Goal: Transaction & Acquisition: Purchase product/service

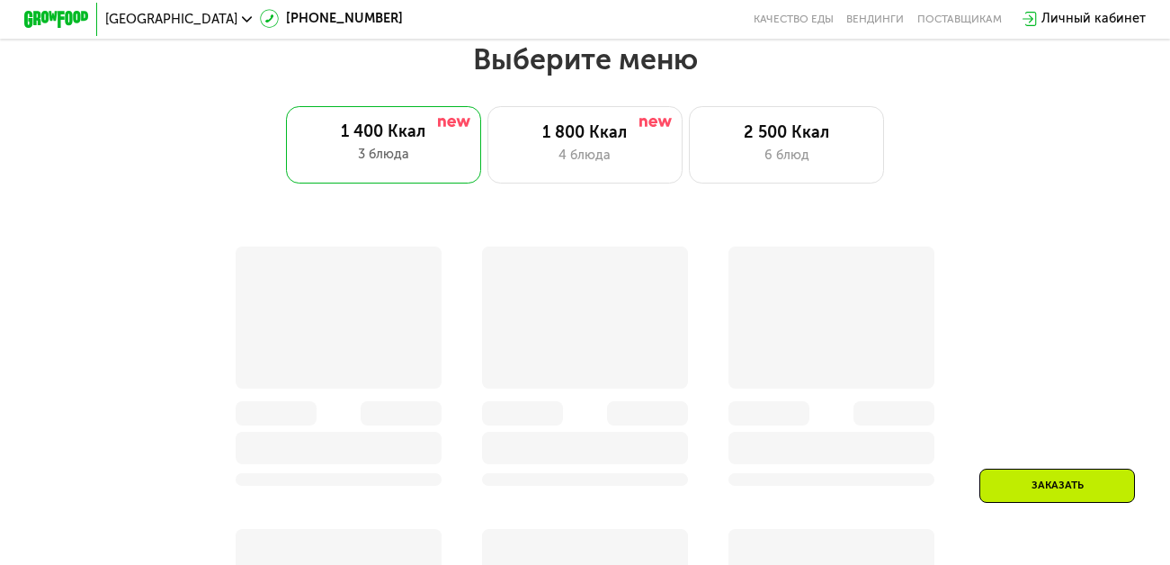
scroll to position [720, 0]
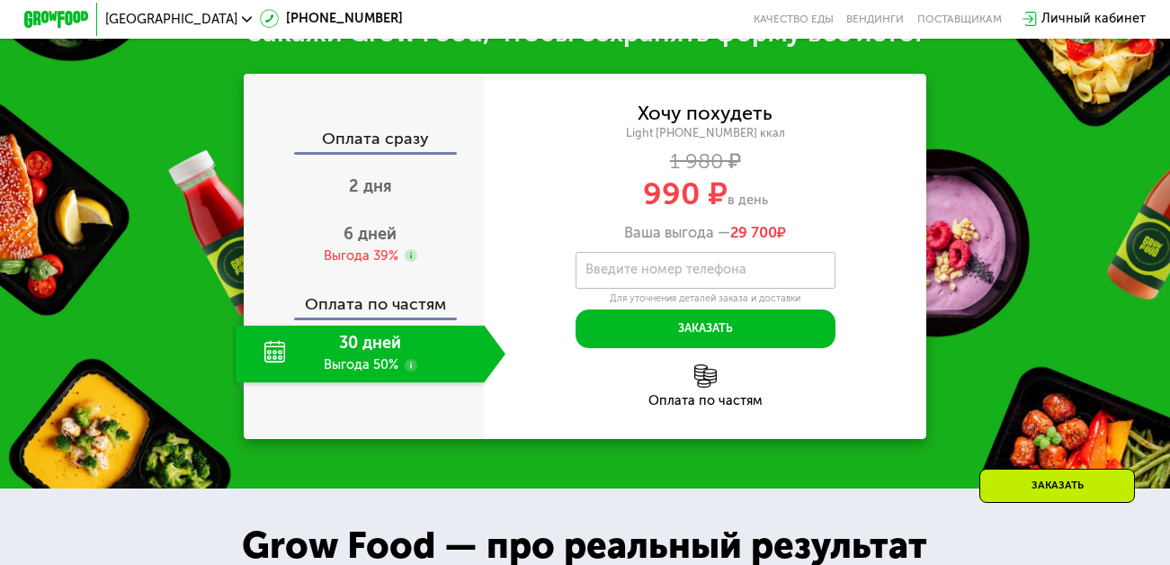
click at [603, 130] on div "Хочу похудеть Light 1400 ~1400 ккал 1 980 ₽ 990 ₽ в день Ваша выгода — 29 700 ₽" at bounding box center [705, 173] width 442 height 137
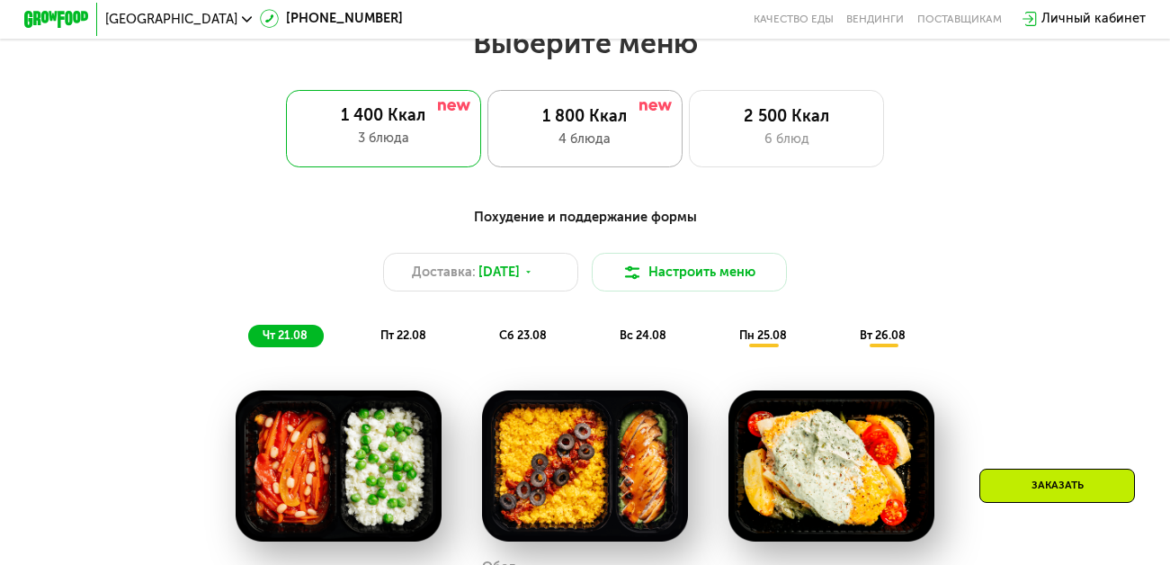
click at [588, 127] on div "1 800 Ккал" at bounding box center [585, 117] width 161 height 20
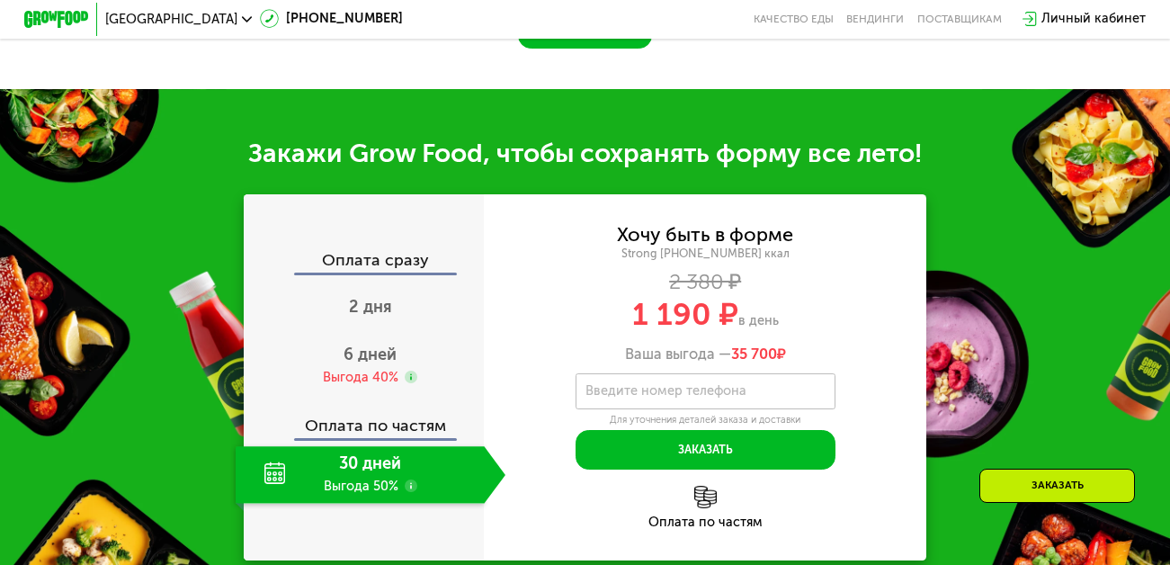
scroll to position [1439, 0]
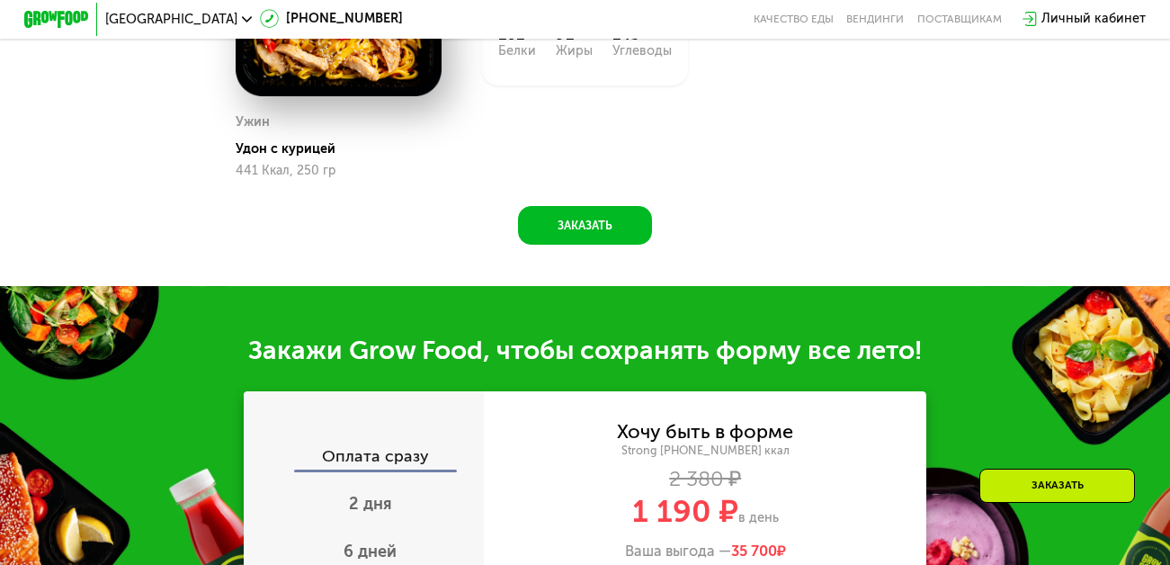
scroll to position [1745, 0]
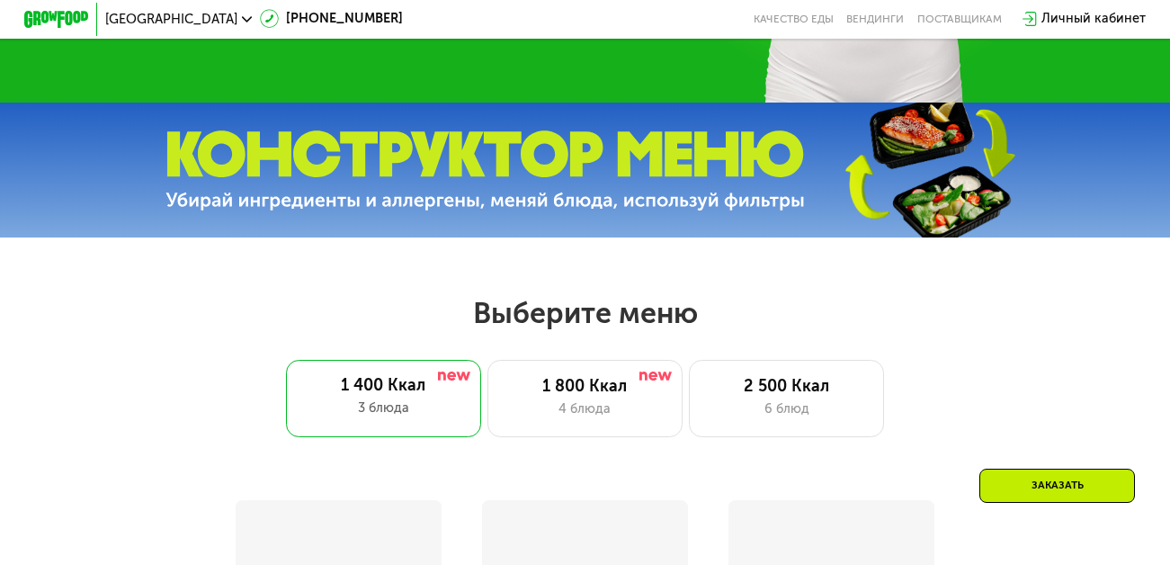
scroll to position [630, 0]
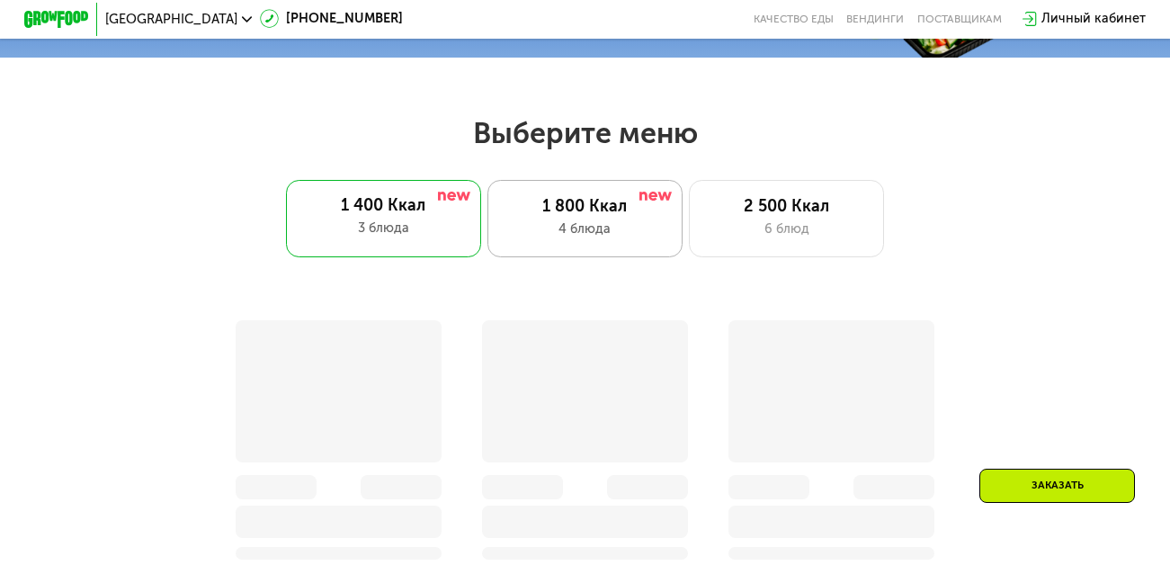
click at [584, 217] on div "1 800 Ккал" at bounding box center [585, 207] width 161 height 20
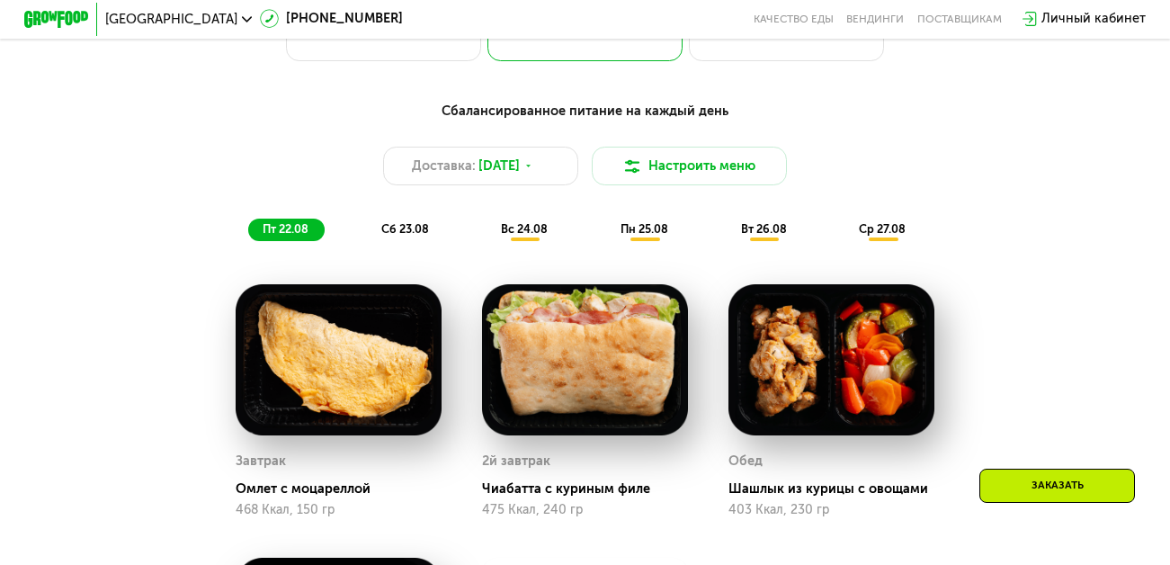
scroll to position [825, 0]
